Goal: Task Accomplishment & Management: Manage account settings

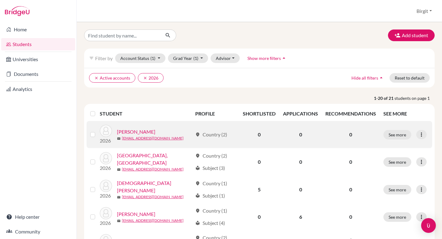
click at [122, 130] on link "Bedi, Sara" at bounding box center [136, 131] width 38 height 7
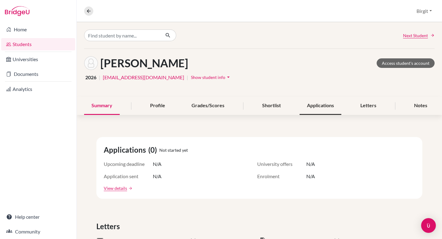
click at [317, 105] on div "Applications" at bounding box center [321, 106] width 42 height 18
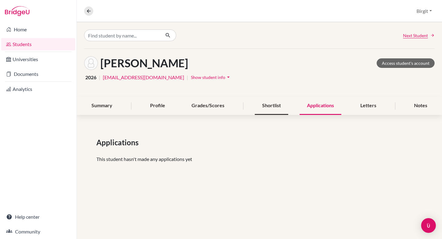
click at [282, 106] on div "Shortlist" at bounding box center [271, 106] width 33 height 18
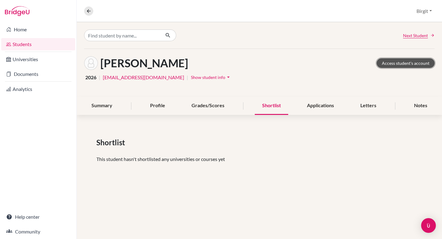
click at [414, 66] on link "Access student's account" at bounding box center [406, 63] width 58 height 10
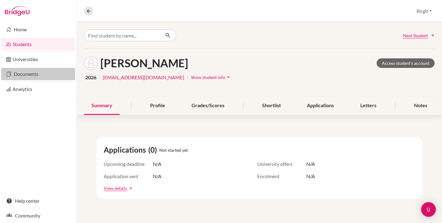
click at [29, 74] on link "Documents" at bounding box center [38, 74] width 74 height 12
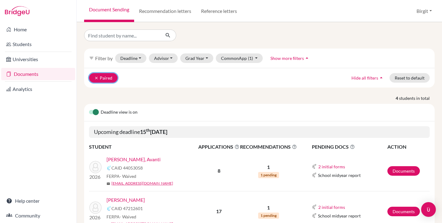
click at [95, 78] on icon "clear" at bounding box center [96, 78] width 4 height 4
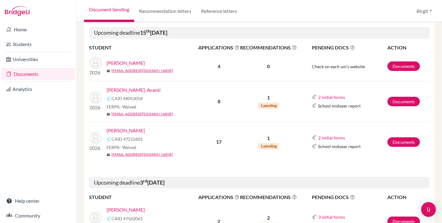
scroll to position [78, 0]
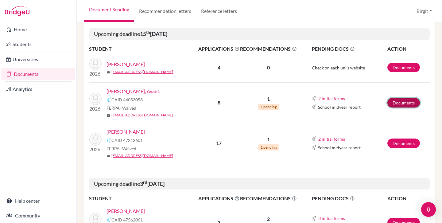
click at [397, 102] on link "Documents" at bounding box center [404, 103] width 33 height 10
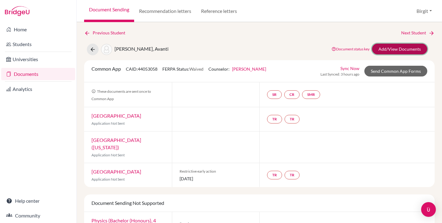
click at [392, 47] on link "Add/View Documents" at bounding box center [399, 49] width 55 height 11
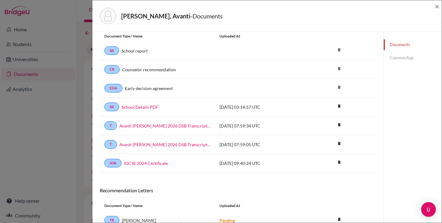
scroll to position [49, 0]
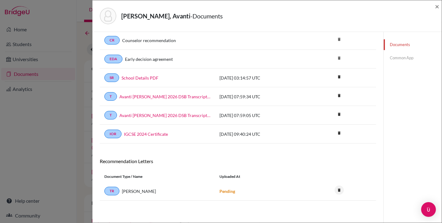
click at [336, 190] on icon "delete" at bounding box center [339, 189] width 9 height 9
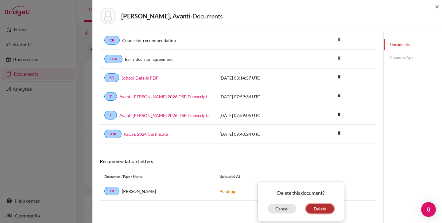
click at [324, 208] on button "Delete" at bounding box center [320, 209] width 28 height 10
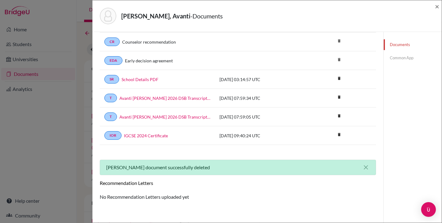
scroll to position [0, 0]
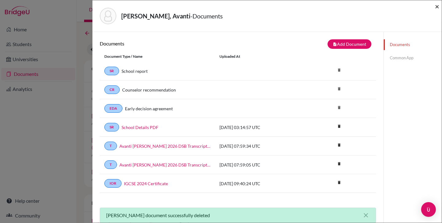
click at [436, 8] on span "×" at bounding box center [437, 6] width 4 height 9
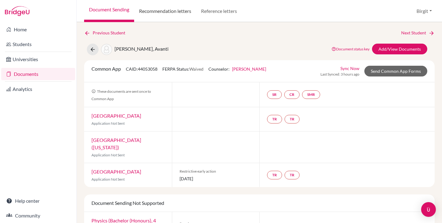
click at [174, 7] on link "Recommendation letters" at bounding box center [165, 11] width 62 height 22
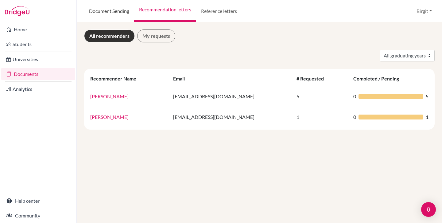
click at [114, 11] on link "Document Sending" at bounding box center [109, 11] width 50 height 22
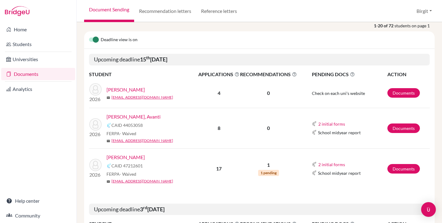
scroll to position [58, 0]
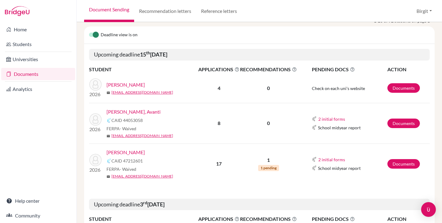
click at [124, 113] on link "[PERSON_NAME], Avanti" at bounding box center [134, 111] width 54 height 7
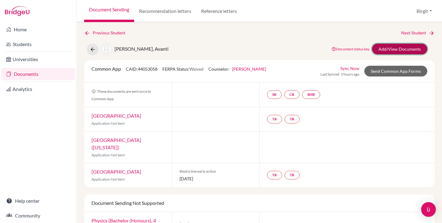
click at [393, 48] on link "Add/View Documents" at bounding box center [399, 49] width 55 height 11
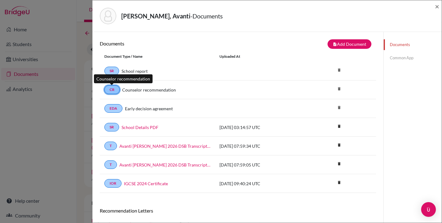
click at [112, 89] on link "CR" at bounding box center [111, 89] width 15 height 9
click at [112, 90] on link "CR" at bounding box center [111, 89] width 15 height 9
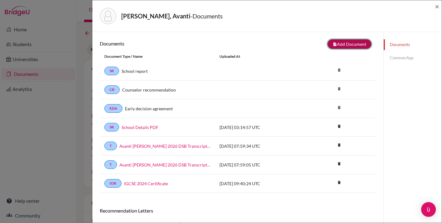
click at [356, 45] on button "note_add Add Document" at bounding box center [350, 44] width 44 height 10
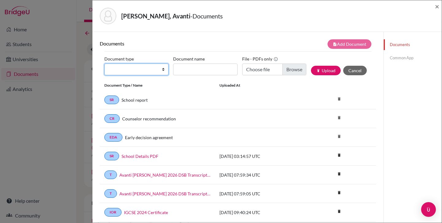
click at [160, 71] on select "Change explanation for Common App reports Counselor recommendation Internationa…" at bounding box center [136, 70] width 64 height 12
select select "4"
click at [104, 64] on select "Change explanation for Common App reports Counselor recommendation Internationa…" at bounding box center [136, 70] width 64 height 12
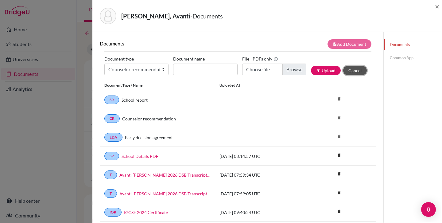
click at [353, 72] on button "Cancel" at bounding box center [355, 71] width 24 height 10
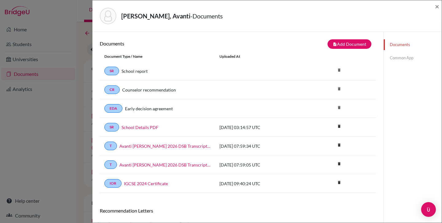
click at [398, 57] on link "Common App" at bounding box center [413, 58] width 58 height 11
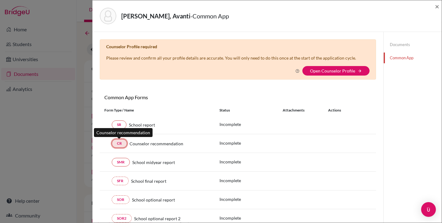
click at [123, 144] on link "CR" at bounding box center [119, 143] width 15 height 9
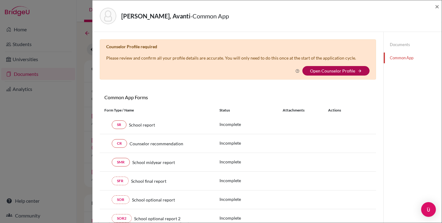
click at [310, 71] on link "Open Counselor Profile" at bounding box center [332, 70] width 45 height 5
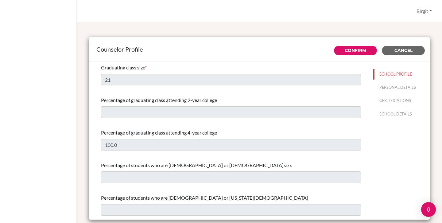
select select "0"
click at [380, 88] on button "PERSONAL DETAILS" at bounding box center [401, 87] width 57 height 11
type input "Birgit"
type input "Bery"
type input "Advisor"
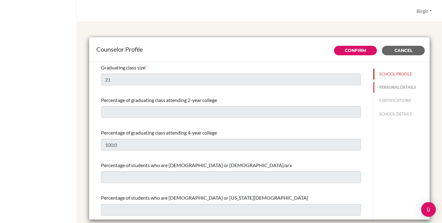
type input "91.9958555382"
type input "[EMAIL_ADDRESS][DOMAIN_NAME]"
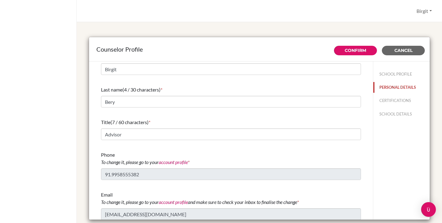
scroll to position [13, 0]
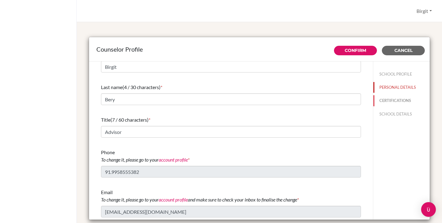
click at [380, 101] on button "CERTIFICATIONS" at bounding box center [401, 100] width 57 height 11
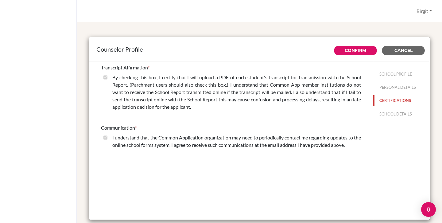
scroll to position [0, 0]
click at [395, 114] on button "SCHOOL DETAILS" at bounding box center [401, 114] width 57 height 11
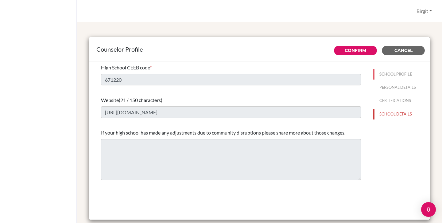
click at [387, 76] on button "SCHOOL PROFILE" at bounding box center [401, 74] width 57 height 11
type input "21"
select select "0"
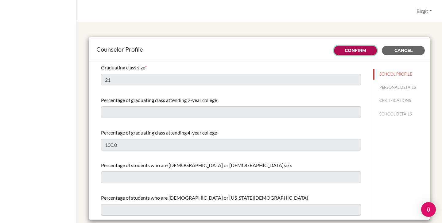
click at [360, 50] on link "Confirm" at bounding box center [355, 51] width 21 height 6
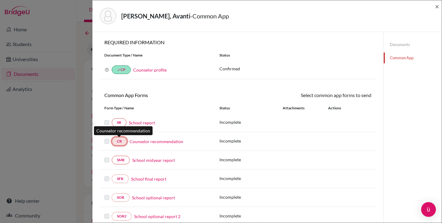
click at [117, 143] on link "CR" at bounding box center [119, 141] width 15 height 9
click at [162, 142] on link "Counselor recommendation" at bounding box center [157, 141] width 54 height 6
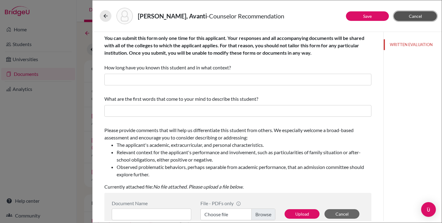
click at [418, 17] on span "Cancel" at bounding box center [415, 16] width 13 height 5
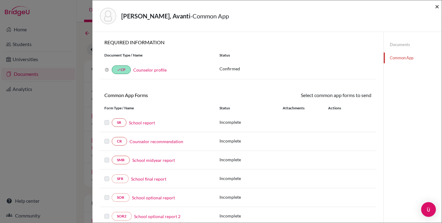
click at [438, 6] on span "×" at bounding box center [437, 6] width 4 height 9
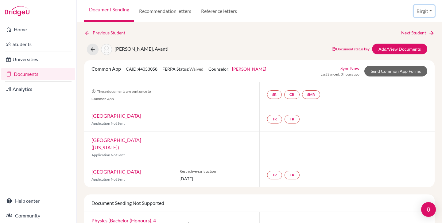
click at [424, 10] on button "Birgit" at bounding box center [424, 11] width 21 height 12
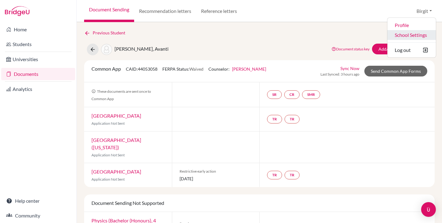
click at [414, 33] on link "School Settings" at bounding box center [412, 35] width 49 height 10
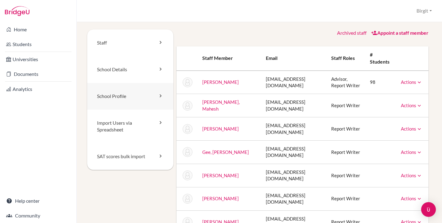
click at [123, 92] on link "School Profile" at bounding box center [130, 96] width 86 height 27
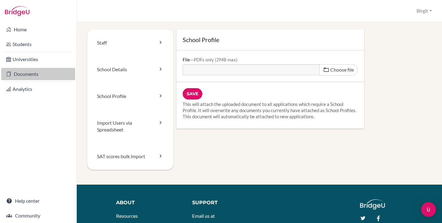
click at [30, 76] on link "Documents" at bounding box center [38, 74] width 74 height 12
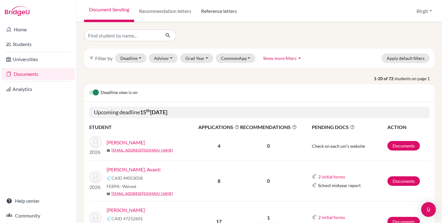
click at [226, 12] on link "Reference letters" at bounding box center [219, 11] width 46 height 22
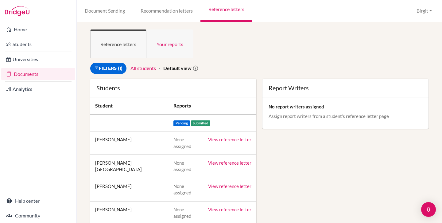
click at [170, 44] on link "Your reports" at bounding box center [169, 43] width 47 height 29
click at [236, 207] on link "View reference letter" at bounding box center [229, 210] width 43 height 6
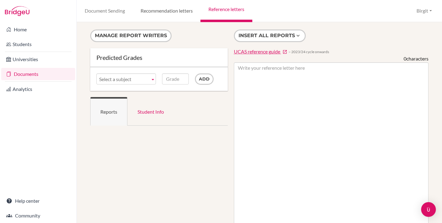
click at [175, 11] on link "Recommendation letters" at bounding box center [167, 11] width 68 height 22
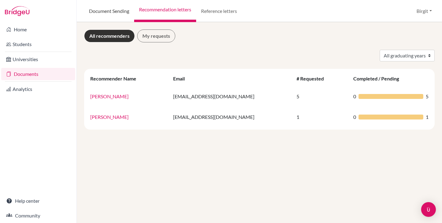
click at [100, 11] on link "Document Sending" at bounding box center [109, 11] width 50 height 22
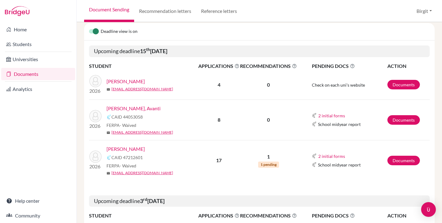
scroll to position [62, 0]
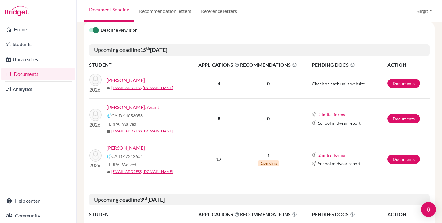
click at [119, 108] on link "[PERSON_NAME], Avanti" at bounding box center [134, 106] width 54 height 7
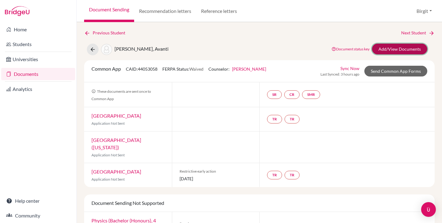
click at [394, 48] on link "Add/View Documents" at bounding box center [399, 49] width 55 height 11
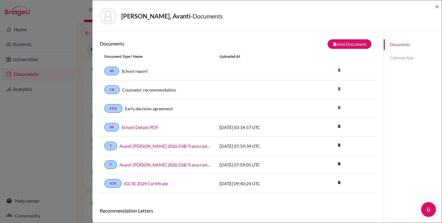
click at [399, 60] on link "Common App" at bounding box center [413, 58] width 58 height 11
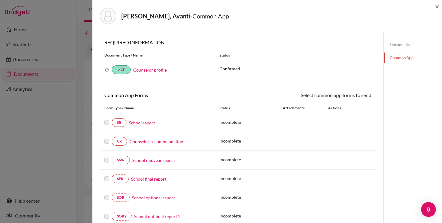
click at [401, 43] on link "Documents" at bounding box center [413, 44] width 58 height 11
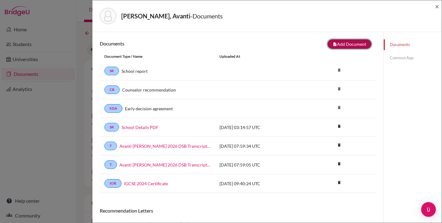
click at [350, 42] on button "note_add Add Document" at bounding box center [350, 44] width 44 height 10
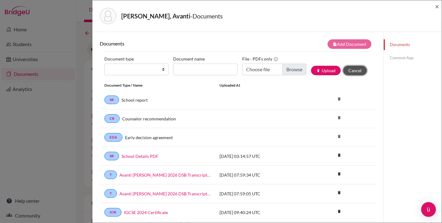
click at [355, 67] on button "Cancel" at bounding box center [355, 71] width 24 height 10
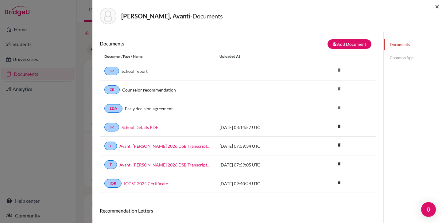
click at [436, 6] on span "×" at bounding box center [437, 6] width 4 height 9
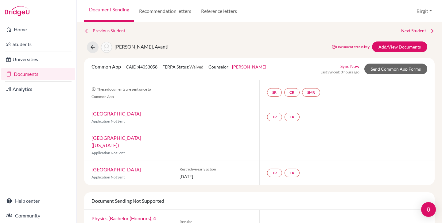
scroll to position [2, 0]
click at [271, 117] on link "TR" at bounding box center [274, 116] width 15 height 9
click at [270, 93] on h3 "Teacher recommendation" at bounding box center [274, 93] width 61 height 11
click at [286, 92] on h3 "Teacher recommendation" at bounding box center [274, 93] width 61 height 11
click at [273, 118] on link "TR" at bounding box center [274, 116] width 15 height 9
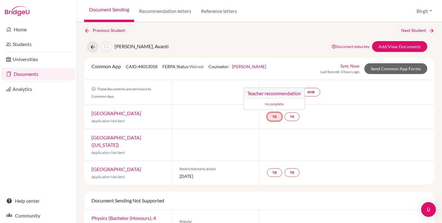
click at [273, 104] on small "Incomplete" at bounding box center [273, 104] width 53 height 6
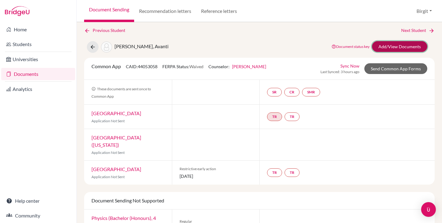
click at [394, 45] on link "Add/View Documents" at bounding box center [399, 46] width 55 height 11
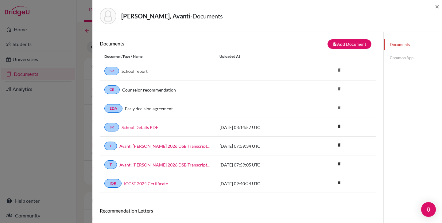
click at [393, 57] on link "Common App" at bounding box center [413, 58] width 58 height 11
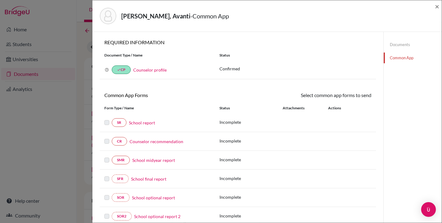
click at [392, 46] on link "Documents" at bounding box center [413, 44] width 58 height 11
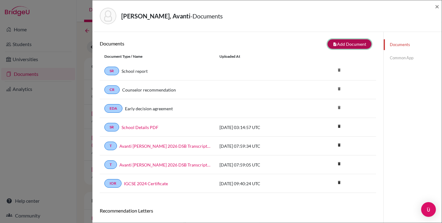
click at [349, 45] on button "note_add Add Document" at bounding box center [350, 44] width 44 height 10
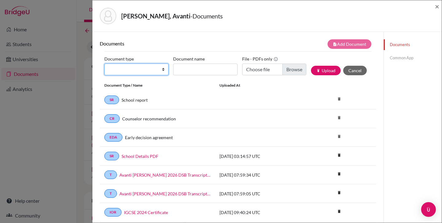
click at [152, 72] on select "Change explanation for Common App reports Counselor recommendation Internationa…" at bounding box center [136, 70] width 64 height 12
click at [104, 64] on select "Change explanation for Common App reports Counselor recommendation Internationa…" at bounding box center [136, 70] width 64 height 12
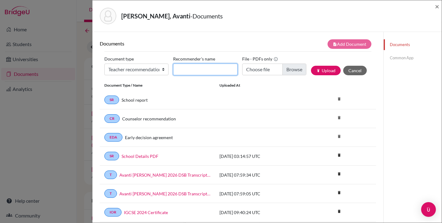
click at [193, 68] on input "Recommender's name" at bounding box center [205, 70] width 64 height 12
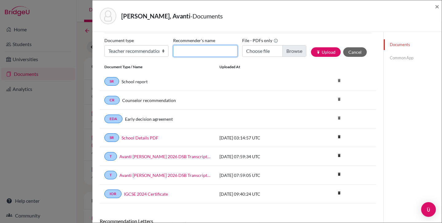
scroll to position [20, 0]
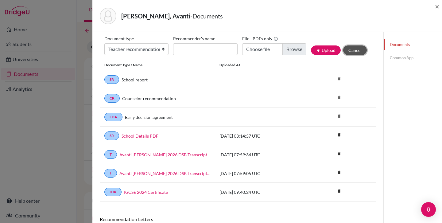
click at [360, 51] on button "Cancel" at bounding box center [355, 50] width 24 height 10
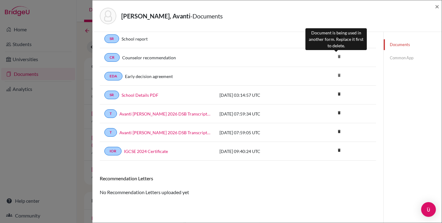
scroll to position [0, 0]
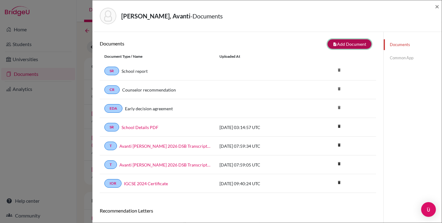
click at [347, 45] on button "note_add Add Document" at bounding box center [350, 44] width 44 height 10
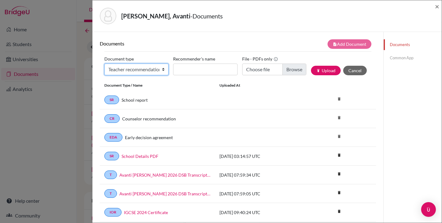
click at [141, 73] on select "Change explanation for Common App reports Counselor recommendation Internationa…" at bounding box center [136, 70] width 64 height 12
click at [104, 64] on select "Change explanation for Common App reports Counselor recommendation Internationa…" at bounding box center [136, 70] width 64 height 12
click at [146, 73] on select "Change explanation for Common App reports Counselor recommendation Internationa…" at bounding box center [136, 70] width 64 height 12
click at [104, 64] on select "Change explanation for Common App reports Counselor recommendation Internationa…" at bounding box center [136, 70] width 64 height 12
click at [149, 69] on select "Change explanation for Common App reports Counselor recommendation Internationa…" at bounding box center [136, 70] width 64 height 12
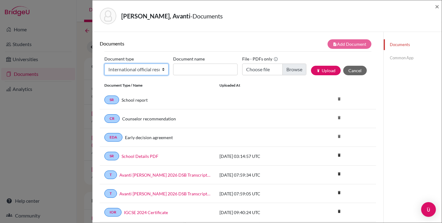
click at [104, 64] on select "Change explanation for Common App reports Counselor recommendation Internationa…" at bounding box center [136, 70] width 64 height 12
click at [156, 69] on select "Change explanation for Common App reports Counselor recommendation Internationa…" at bounding box center [136, 70] width 64 height 12
select select "2"
click at [104, 64] on select "Change explanation for Common App reports Counselor recommendation Internationa…" at bounding box center [136, 70] width 64 height 12
click at [400, 57] on link "Common App" at bounding box center [413, 58] width 58 height 11
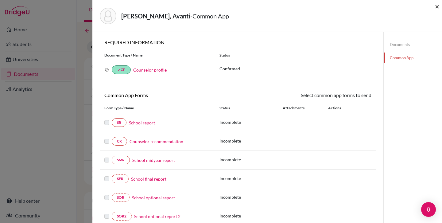
click at [438, 8] on span "×" at bounding box center [437, 6] width 4 height 9
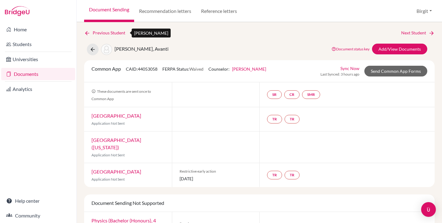
click at [88, 35] on icon at bounding box center [87, 33] width 6 height 6
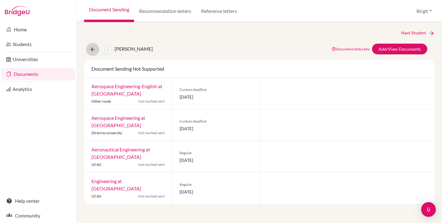
click at [93, 49] on icon at bounding box center [93, 49] width 6 height 6
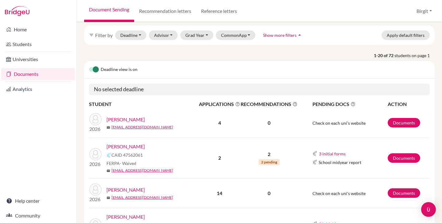
scroll to position [23, 0]
click at [396, 159] on link "Documents" at bounding box center [404, 159] width 33 height 10
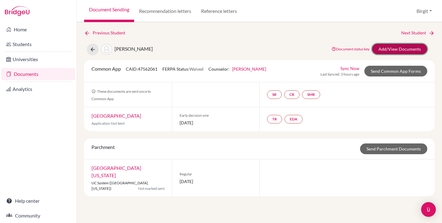
click at [400, 49] on link "Add/View Documents" at bounding box center [399, 49] width 55 height 11
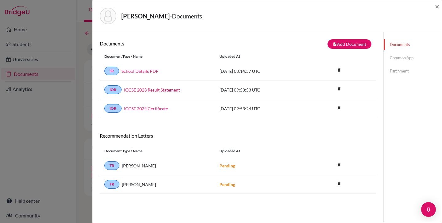
click at [406, 57] on link "Common App" at bounding box center [413, 58] width 58 height 11
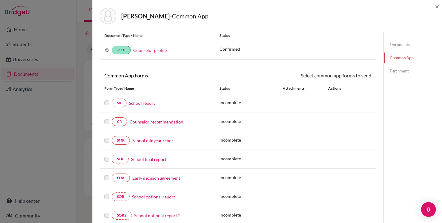
scroll to position [15, 0]
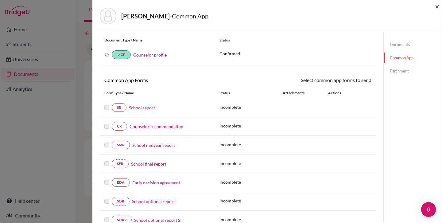
click at [437, 7] on span "×" at bounding box center [437, 6] width 4 height 9
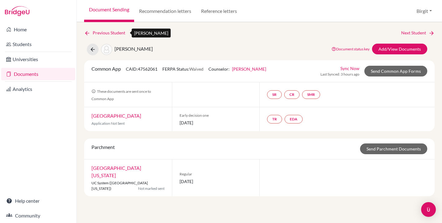
click at [88, 33] on icon at bounding box center [87, 33] width 6 height 6
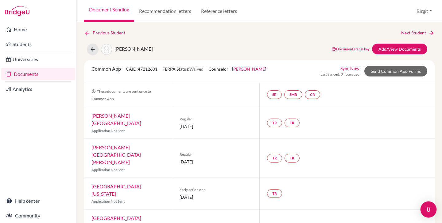
click at [427, 209] on img "Open Intercom Messenger" at bounding box center [429, 209] width 8 height 8
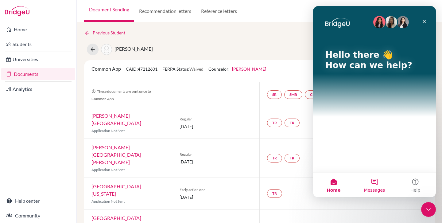
click at [376, 183] on button "Messages" at bounding box center [374, 185] width 41 height 25
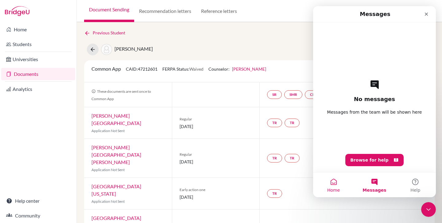
click at [335, 185] on button "Home" at bounding box center [333, 185] width 41 height 25
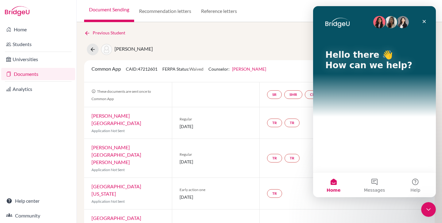
click at [361, 154] on div "Hello there 👋 How can we help?" at bounding box center [374, 89] width 123 height 166
click at [329, 81] on div "Hello there 👋 How can we help?" at bounding box center [374, 61] width 111 height 111
click at [337, 65] on p "How can we help?" at bounding box center [374, 65] width 98 height 10
click at [357, 65] on p "How can we help?" at bounding box center [374, 65] width 98 height 10
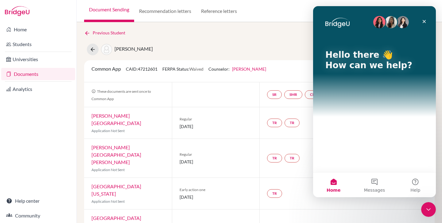
click at [391, 64] on p "How can we help?" at bounding box center [374, 65] width 98 height 10
click at [403, 66] on p "How can we help?" at bounding box center [374, 65] width 98 height 10
click at [345, 154] on div "Hello there 👋 How can we help?" at bounding box center [374, 89] width 123 height 166
click at [374, 159] on div "Hello there 👋 How can we help?" at bounding box center [374, 89] width 123 height 166
click at [388, 124] on div "Hello there 👋 How can we help?" at bounding box center [374, 89] width 123 height 166
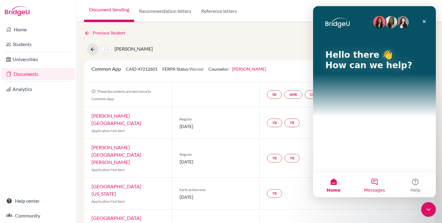
click at [376, 187] on button "Messages" at bounding box center [374, 185] width 41 height 25
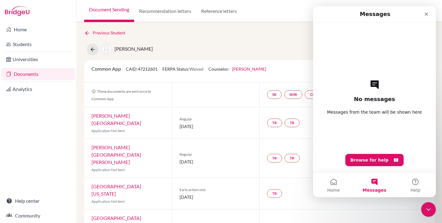
click at [359, 100] on h2 "No messages" at bounding box center [374, 98] width 41 height 7
click at [413, 184] on button "Help" at bounding box center [415, 185] width 41 height 25
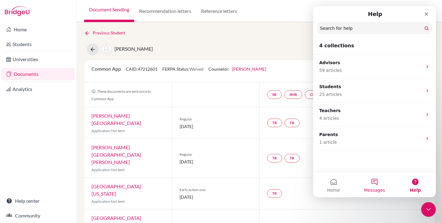
click at [374, 184] on button "Messages" at bounding box center [374, 185] width 41 height 25
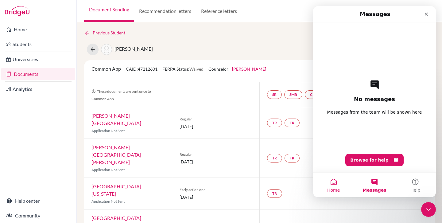
click at [335, 187] on button "Home" at bounding box center [333, 185] width 41 height 25
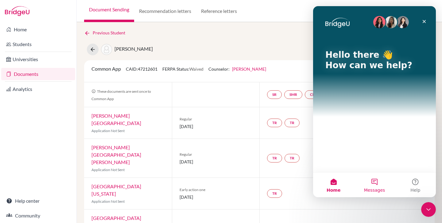
click at [371, 182] on button "Messages" at bounding box center [374, 185] width 41 height 25
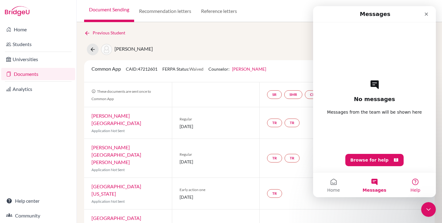
click at [416, 182] on button "Help" at bounding box center [415, 185] width 41 height 25
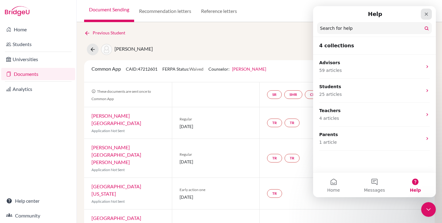
click at [427, 12] on icon "Close" at bounding box center [426, 14] width 5 height 5
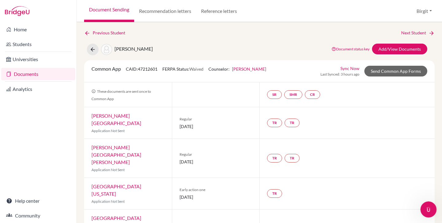
click at [429, 209] on icon "Open Intercom Messenger" at bounding box center [428, 209] width 10 height 10
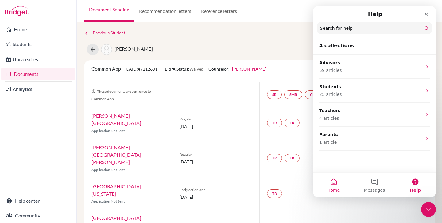
click at [331, 184] on button "Home" at bounding box center [333, 185] width 41 height 25
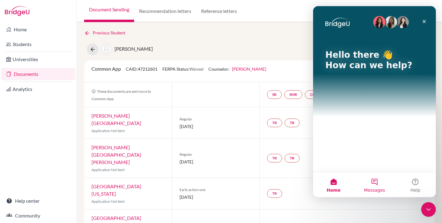
click at [374, 182] on button "Messages" at bounding box center [374, 185] width 41 height 25
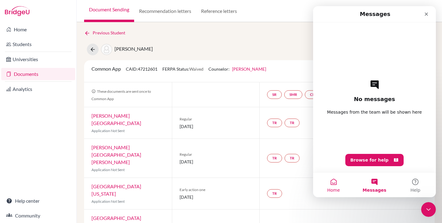
click at [331, 183] on button "Home" at bounding box center [333, 185] width 41 height 25
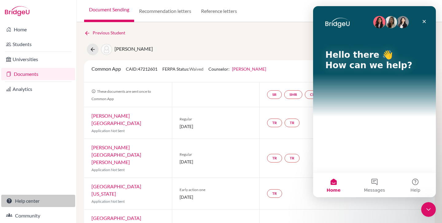
click at [30, 200] on link "Help center" at bounding box center [38, 201] width 74 height 12
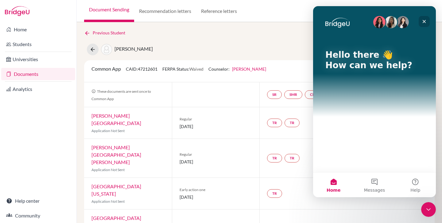
click at [424, 21] on icon "Close" at bounding box center [424, 21] width 5 height 5
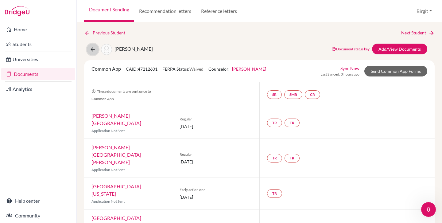
click at [91, 49] on icon at bounding box center [93, 49] width 6 height 6
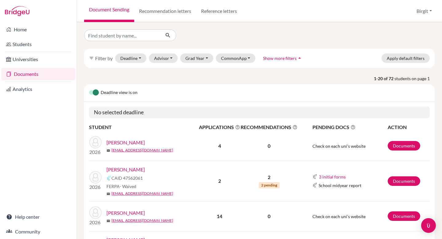
click at [89, 89] on label at bounding box center [89, 89] width 0 height 0
click at [94, 92] on input "checkbox" at bounding box center [91, 92] width 5 height 6
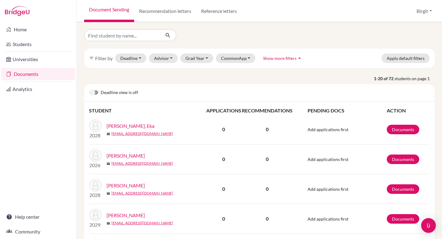
click at [89, 89] on label at bounding box center [89, 89] width 0 height 0
click at [94, 92] on input "checkbox" at bounding box center [91, 92] width 5 height 6
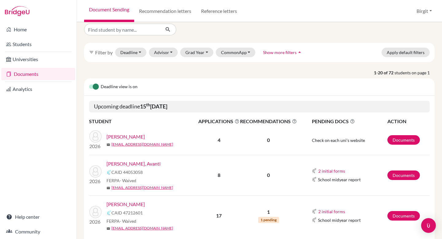
scroll to position [13, 0]
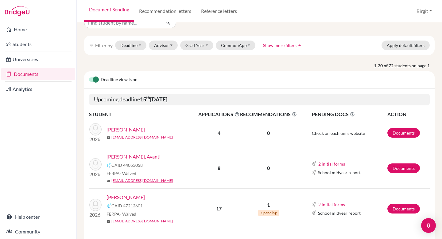
click at [128, 195] on link "Suhas, Siddhartha" at bounding box center [126, 196] width 38 height 7
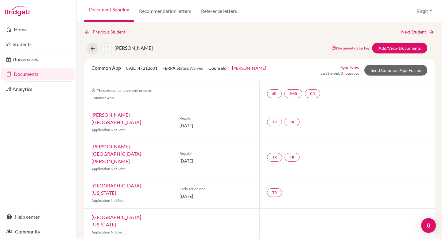
scroll to position [1, 0]
click at [390, 48] on link "Add/View Documents" at bounding box center [399, 47] width 55 height 11
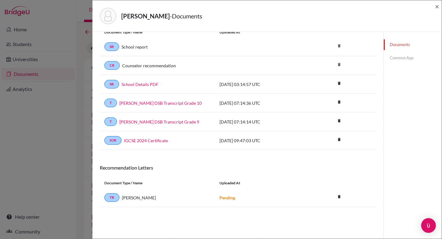
scroll to position [32, 0]
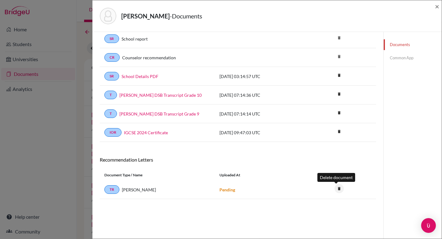
click at [337, 190] on icon "delete" at bounding box center [339, 188] width 9 height 9
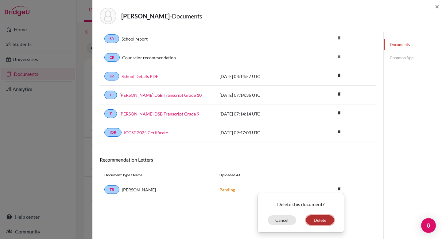
click at [325, 218] on button "Delete" at bounding box center [320, 220] width 28 height 10
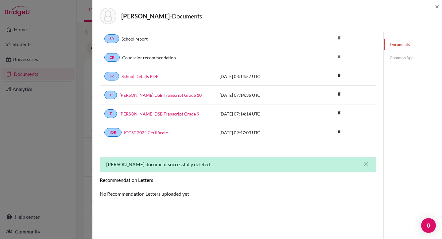
click at [399, 59] on link "Common App" at bounding box center [413, 58] width 58 height 11
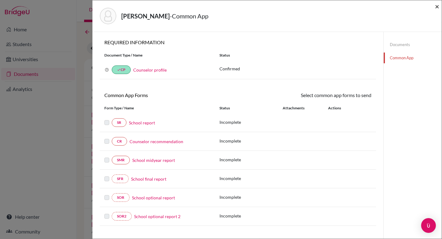
click at [437, 6] on span "×" at bounding box center [437, 6] width 4 height 9
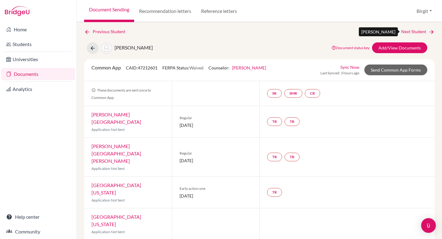
click at [409, 32] on link "Next Student" at bounding box center [417, 31] width 33 height 7
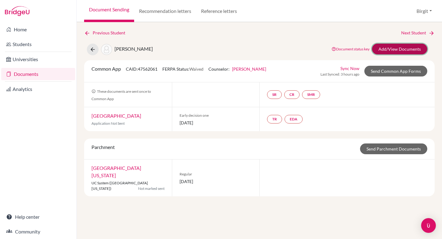
click at [397, 49] on link "Add/View Documents" at bounding box center [399, 49] width 55 height 11
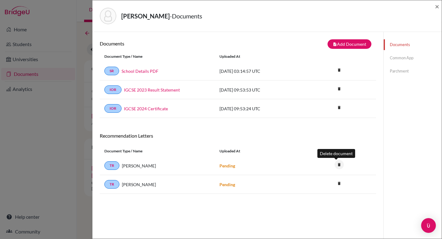
click at [336, 165] on icon "delete" at bounding box center [339, 164] width 9 height 9
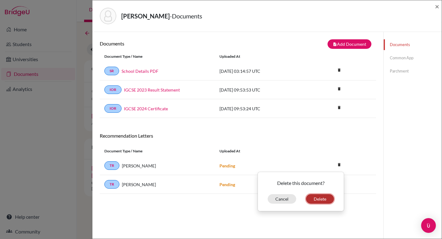
click at [321, 197] on button "Delete" at bounding box center [320, 199] width 28 height 10
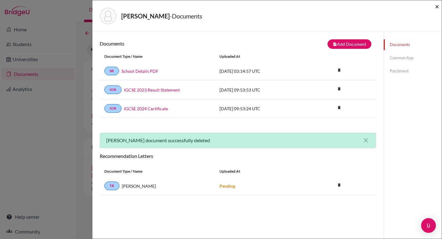
click at [437, 7] on span "×" at bounding box center [437, 6] width 4 height 9
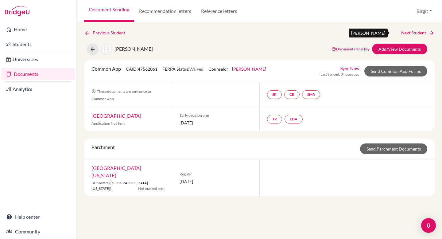
click at [417, 32] on link "Next Student" at bounding box center [417, 32] width 33 height 7
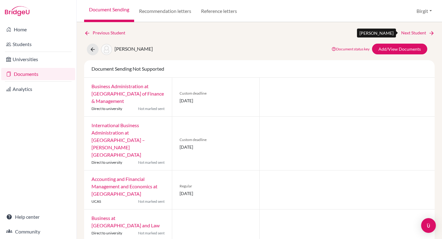
click at [411, 32] on link "Next Student" at bounding box center [417, 32] width 33 height 7
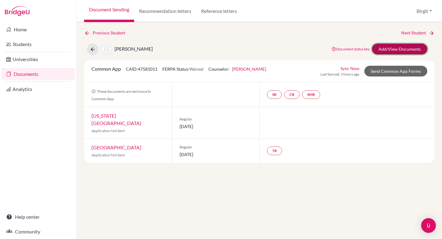
click at [407, 47] on link "Add/View Documents" at bounding box center [399, 49] width 55 height 11
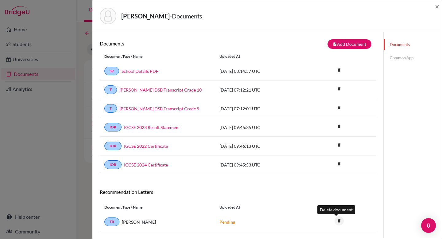
click at [336, 223] on icon "delete" at bounding box center [339, 220] width 9 height 9
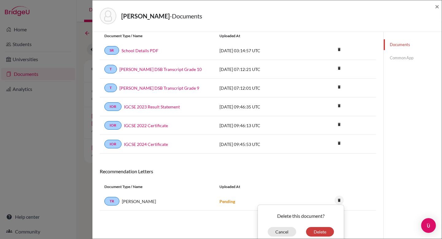
scroll to position [21, 0]
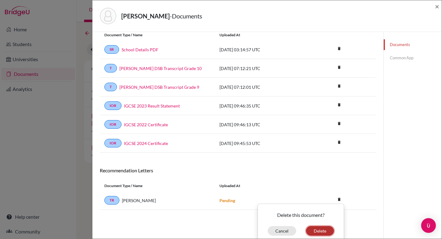
click at [317, 231] on button "Delete" at bounding box center [320, 231] width 28 height 10
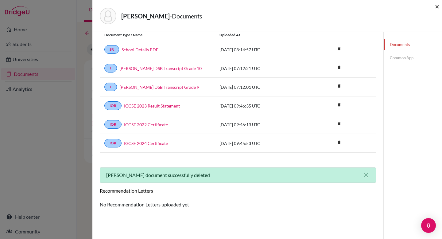
click at [437, 7] on span "×" at bounding box center [437, 6] width 4 height 9
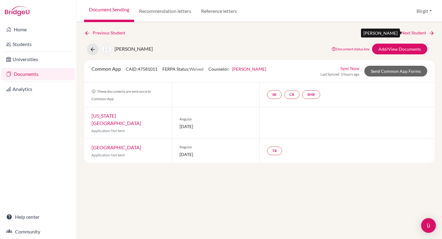
click at [419, 33] on link "Next Student" at bounding box center [417, 32] width 33 height 7
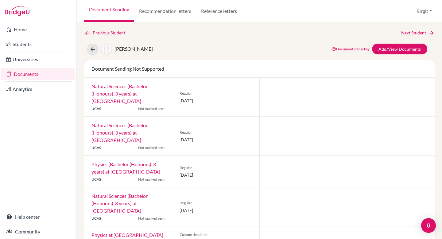
scroll to position [1, 0]
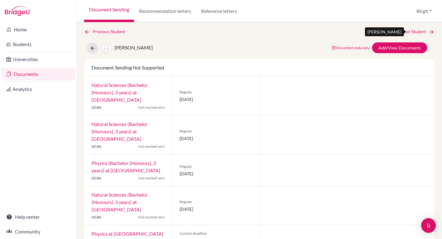
click at [410, 31] on link "Next Student" at bounding box center [417, 31] width 33 height 7
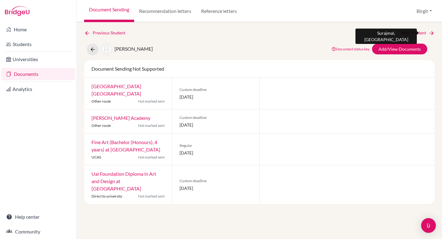
click at [410, 31] on link "Next Student" at bounding box center [417, 32] width 33 height 7
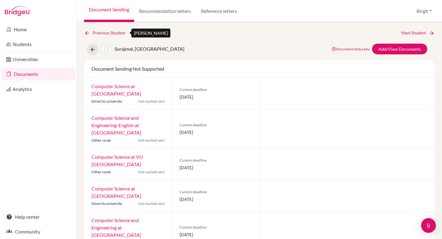
click at [112, 30] on link "Previous Student" at bounding box center [107, 32] width 46 height 7
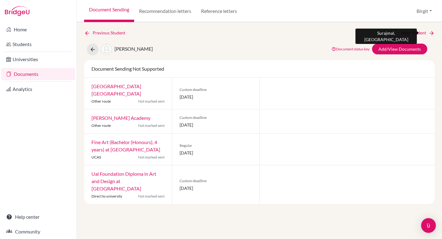
click at [420, 32] on link "Next Student" at bounding box center [417, 32] width 33 height 7
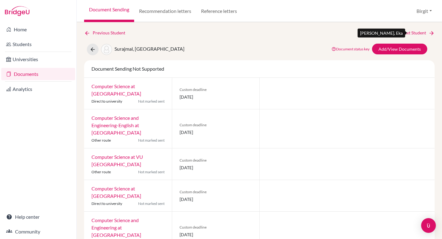
click at [420, 32] on link "Next Student" at bounding box center [417, 32] width 33 height 7
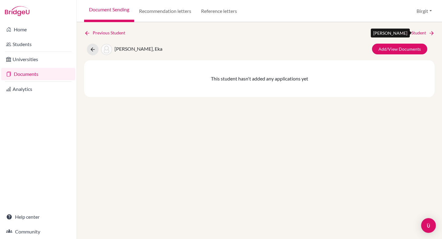
click at [420, 32] on link "Next Student" at bounding box center [417, 32] width 33 height 7
click at [95, 51] on icon at bounding box center [93, 49] width 6 height 6
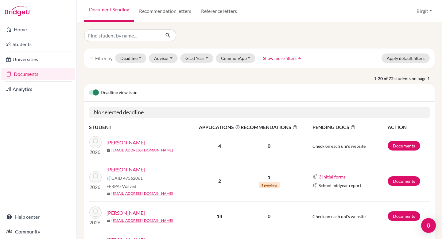
click at [123, 12] on link "Document Sending" at bounding box center [109, 11] width 50 height 22
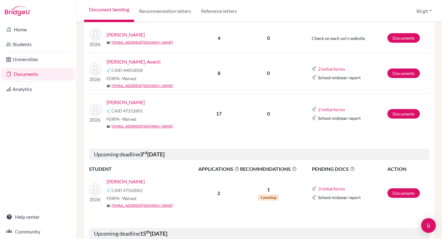
scroll to position [108, 0]
click at [266, 197] on span "1 pending" at bounding box center [268, 197] width 21 height 6
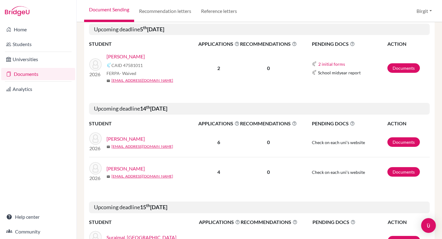
scroll to position [0, 0]
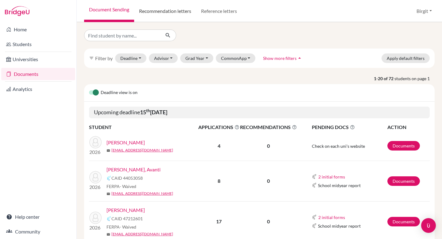
click at [160, 14] on link "Recommendation letters" at bounding box center [165, 11] width 62 height 22
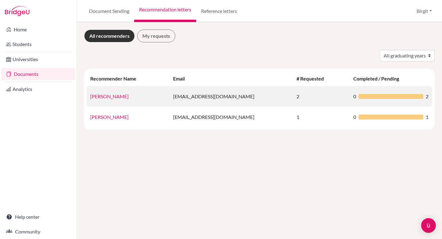
click at [102, 97] on link "[PERSON_NAME]" at bounding box center [109, 96] width 38 height 6
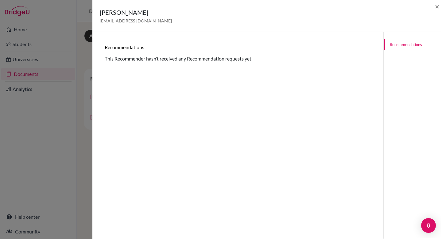
click at [394, 44] on link "Recommendations" at bounding box center [413, 44] width 58 height 11
click at [436, 6] on span "×" at bounding box center [437, 6] width 4 height 9
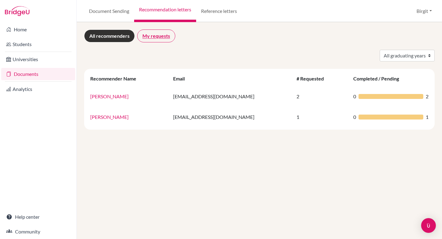
click at [150, 38] on link "My requests" at bounding box center [156, 35] width 38 height 13
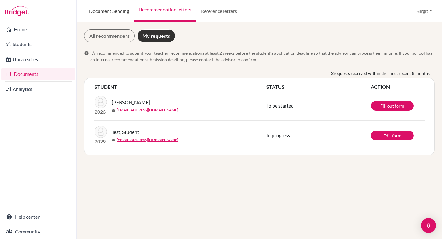
click at [91, 11] on link "Document Sending" at bounding box center [109, 11] width 50 height 22
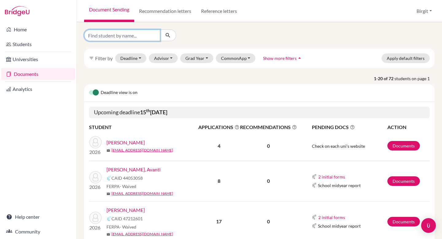
click at [127, 35] on input "Find student by name..." at bounding box center [122, 35] width 76 height 12
type input "riya"
click at [167, 33] on icon "submit" at bounding box center [168, 35] width 6 height 6
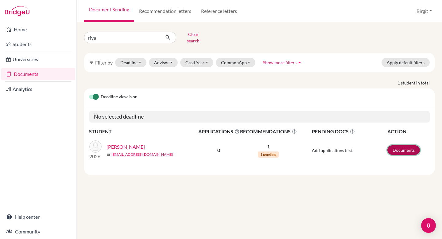
click at [406, 146] on link "Documents" at bounding box center [404, 150] width 33 height 10
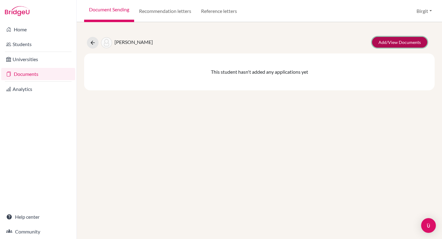
click at [403, 43] on link "Add/View Documents" at bounding box center [399, 42] width 55 height 11
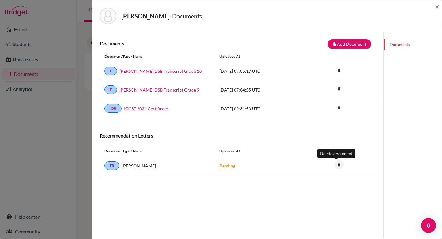
click at [337, 164] on icon "delete" at bounding box center [339, 164] width 9 height 9
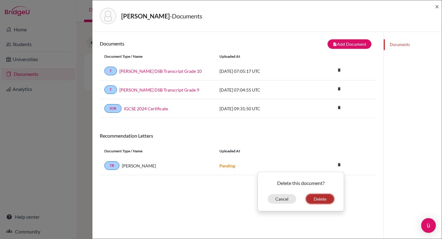
click at [318, 199] on button "Delete" at bounding box center [320, 199] width 28 height 10
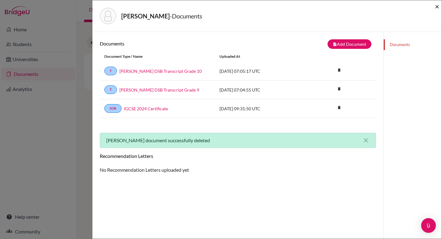
click at [438, 7] on span "×" at bounding box center [437, 6] width 4 height 9
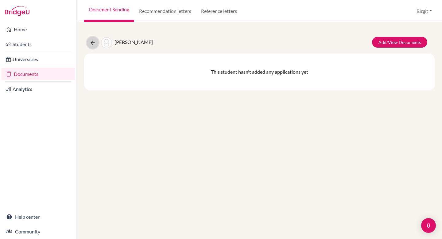
click at [91, 43] on icon at bounding box center [93, 43] width 6 height 6
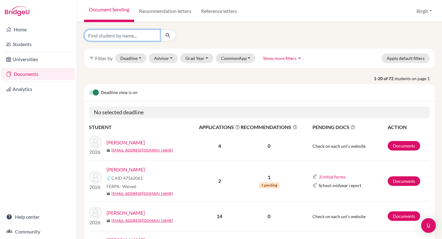
click at [144, 35] on input "Find student by name..." at bounding box center [122, 35] width 76 height 12
type input "test"
click at [166, 33] on icon "submit" at bounding box center [168, 35] width 6 height 6
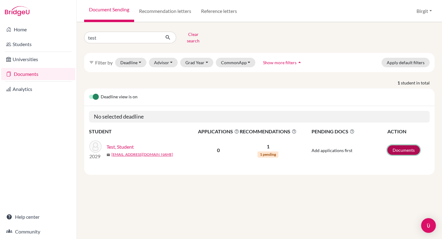
click at [400, 146] on link "Documents" at bounding box center [404, 150] width 33 height 10
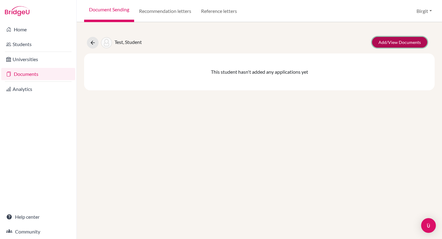
click at [386, 41] on link "Add/View Documents" at bounding box center [399, 42] width 55 height 11
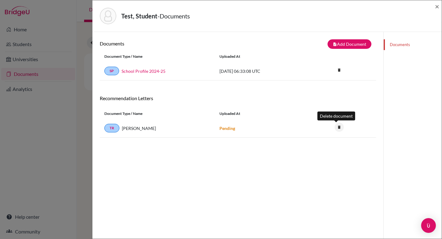
click at [337, 127] on icon "delete" at bounding box center [339, 127] width 9 height 9
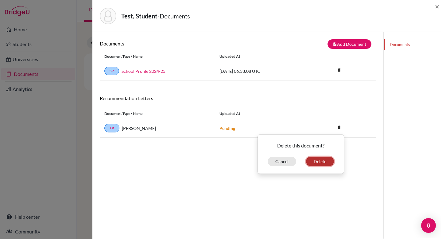
click at [307, 162] on button "Delete" at bounding box center [320, 162] width 28 height 10
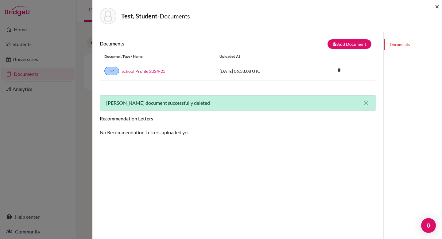
click at [437, 6] on span "×" at bounding box center [437, 6] width 4 height 9
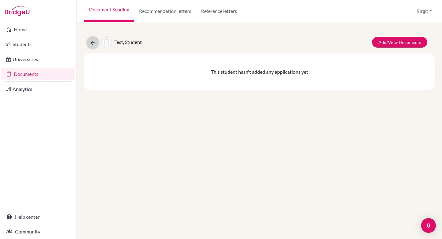
click at [90, 42] on icon at bounding box center [93, 43] width 6 height 6
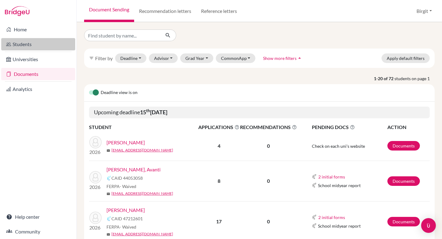
click at [12, 46] on link "Students" at bounding box center [38, 44] width 74 height 12
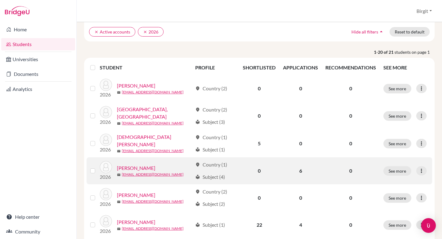
scroll to position [47, 0]
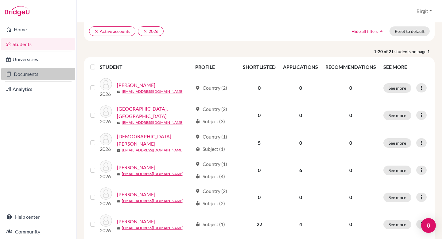
click at [28, 74] on link "Documents" at bounding box center [38, 74] width 74 height 12
